Goal: Navigation & Orientation: Find specific page/section

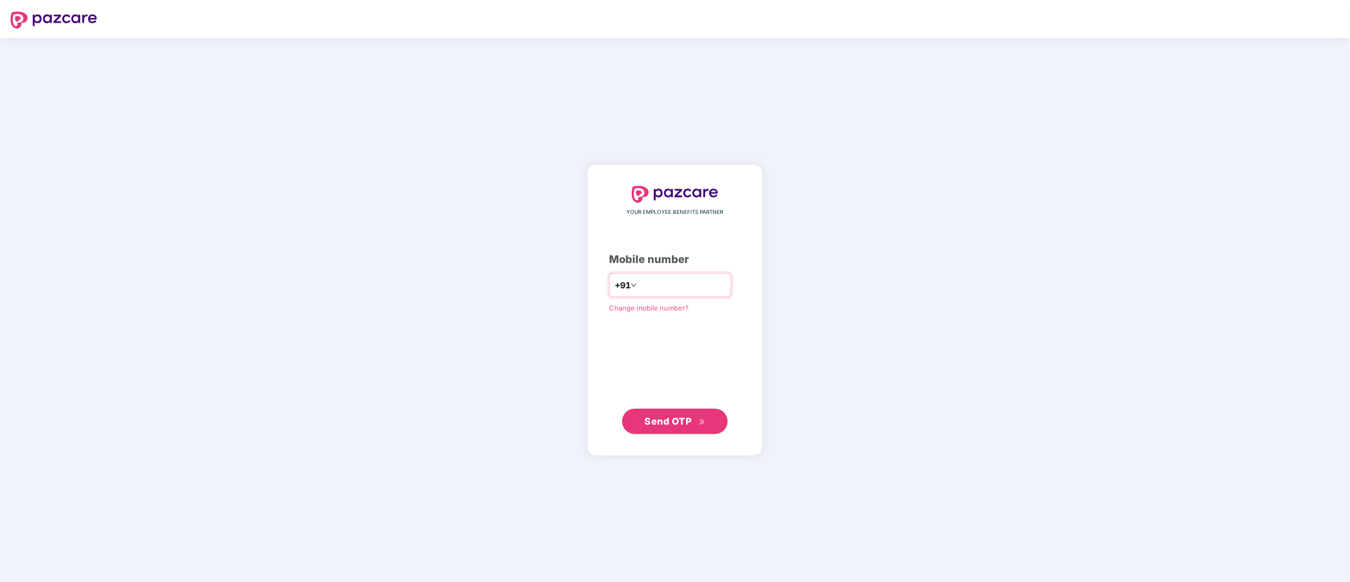
click at [647, 281] on input "number" at bounding box center [682, 285] width 87 height 17
type input "**********"
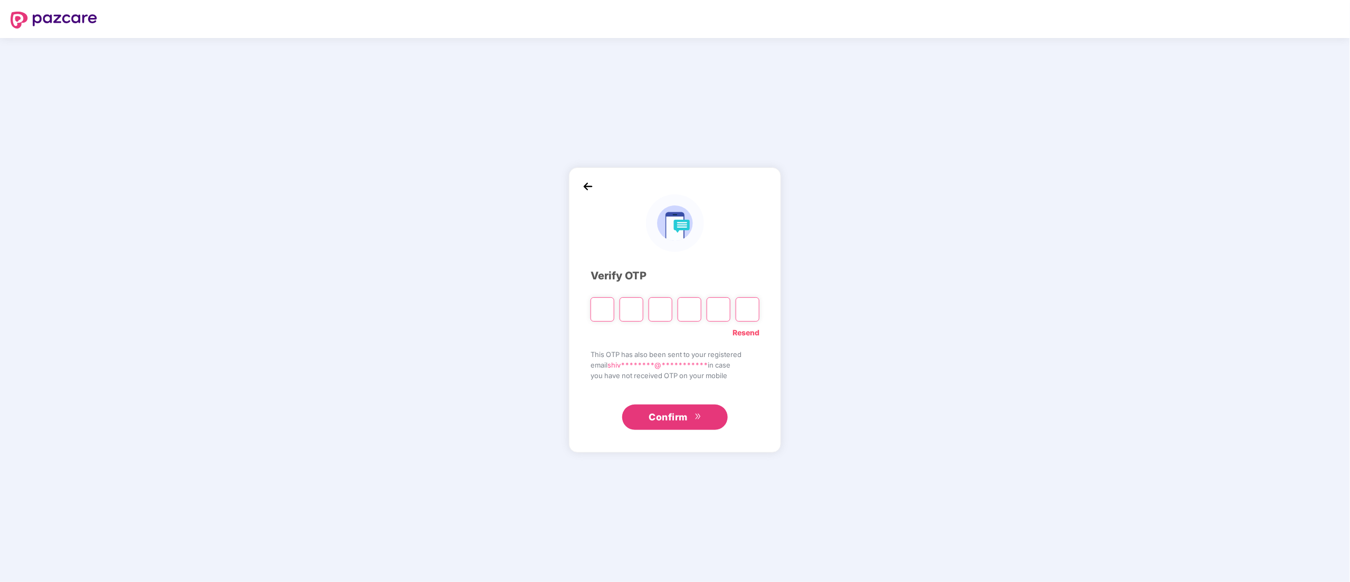
type input "*"
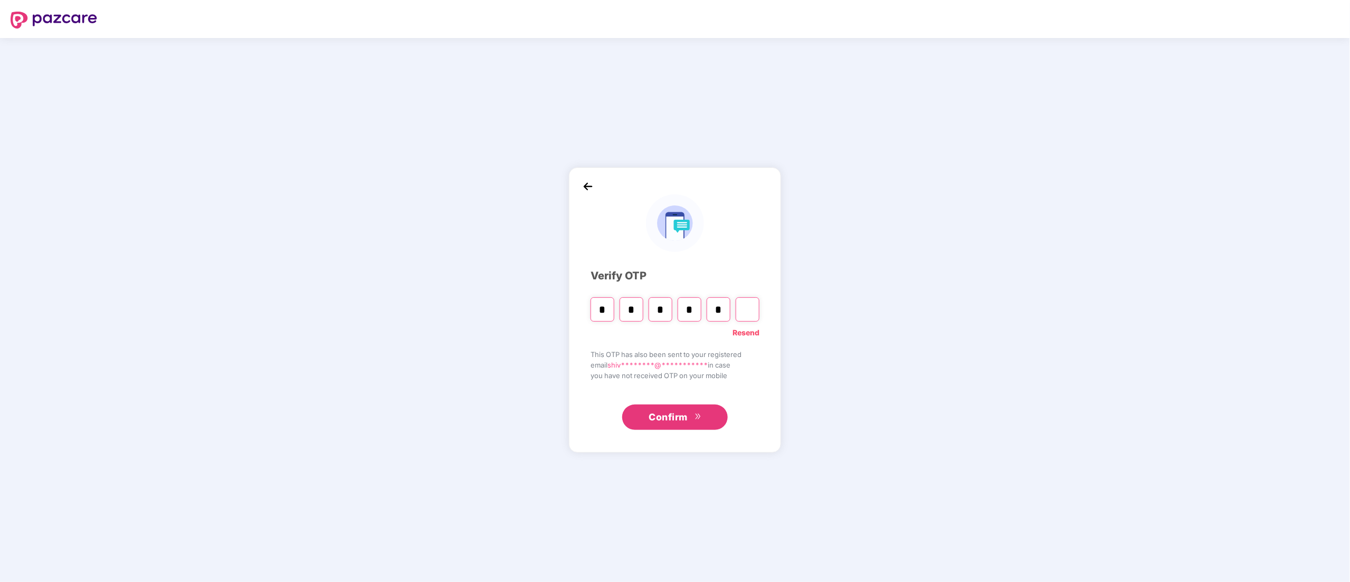
type input "*"
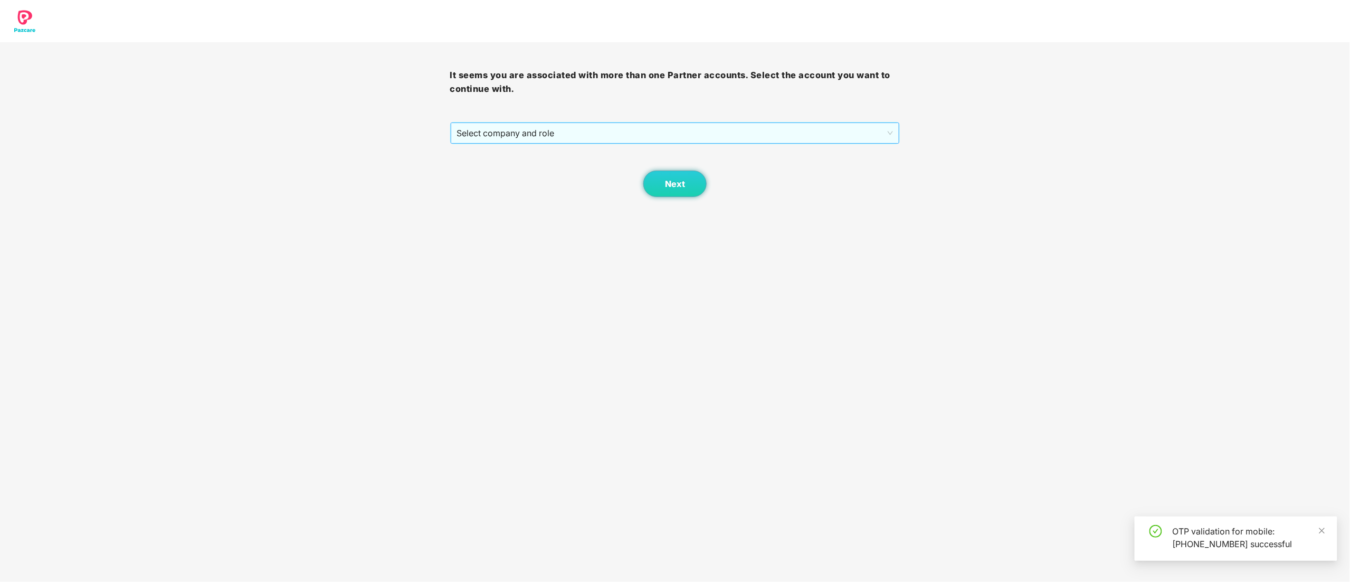
click at [484, 132] on span "Select company and role" at bounding box center [675, 133] width 436 height 20
click at [496, 169] on div "Pazcare - CUSTOMER_SUCCESS" at bounding box center [675, 171] width 437 height 12
click at [668, 191] on button "Next" at bounding box center [674, 183] width 63 height 26
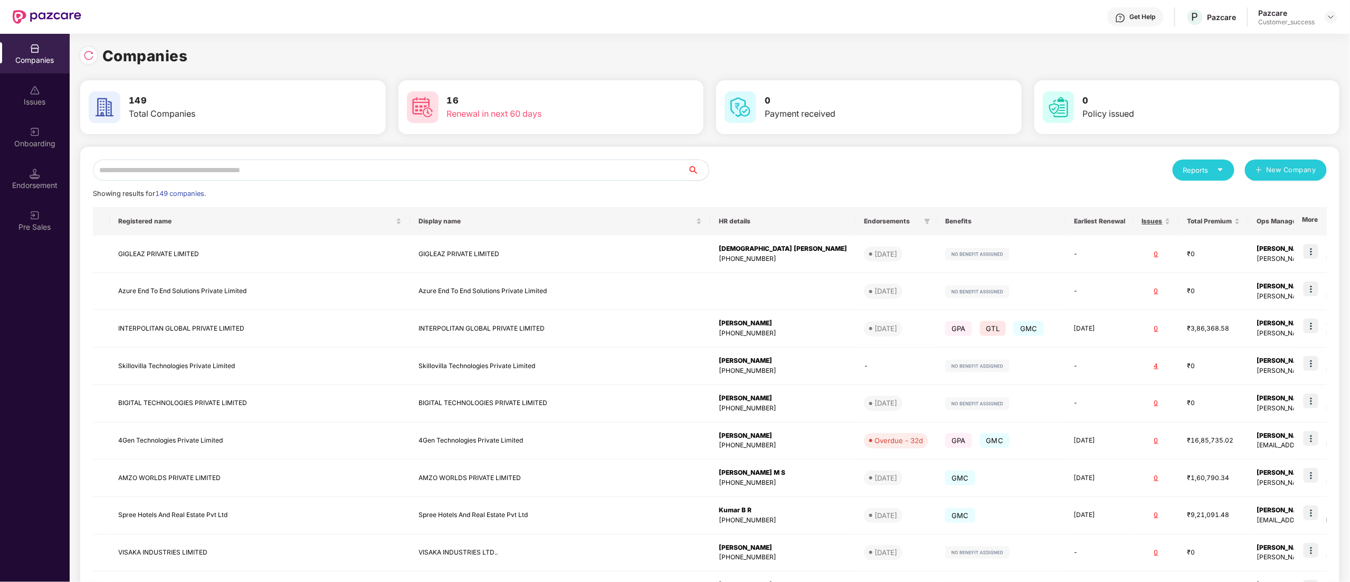
click at [129, 164] on input "text" at bounding box center [390, 169] width 595 height 21
click at [91, 53] on img at bounding box center [88, 55] width 11 height 11
